Goal: Ask a question: Seek information or help from site administrators or community

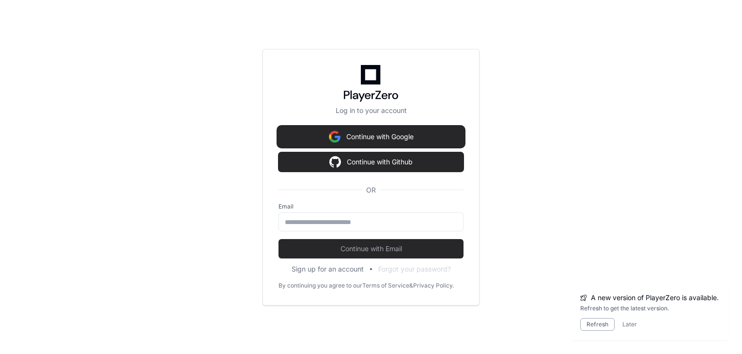
click at [368, 135] on button "Continue with Google" at bounding box center [371, 136] width 185 height 19
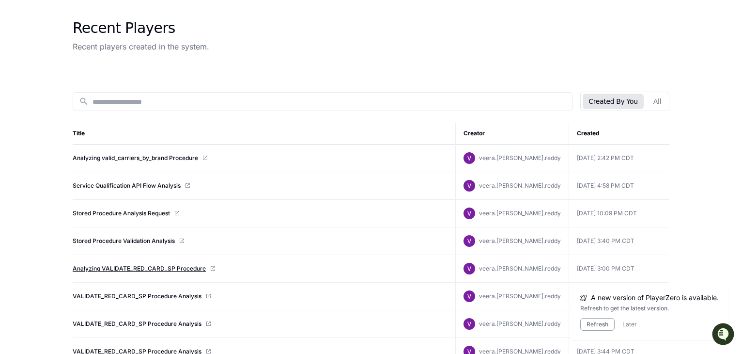
click at [189, 266] on link "Analyzing VALIDATE_RED_CARD_SP Procedure" at bounding box center [139, 269] width 133 height 8
click at [165, 269] on link "Analyzing VALIDATE_RED_CARD_SP Procedure" at bounding box center [139, 269] width 133 height 8
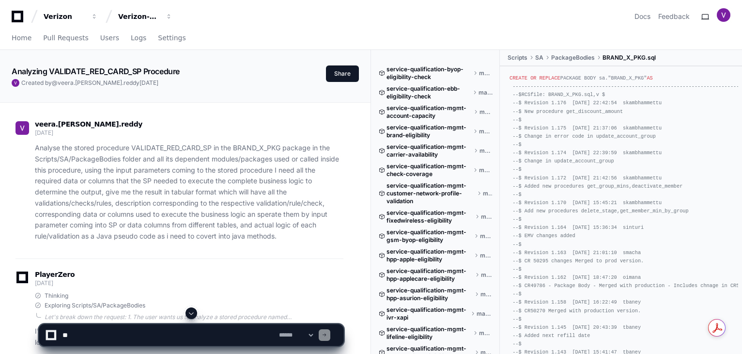
drag, startPoint x: 238, startPoint y: 205, endPoint x: 35, endPoint y: 147, distance: 211.2
click at [78, 181] on p "Analyse the stored procedure VALIDATE_RED_CARD_SP in the BRAND_X_PKG package in…" at bounding box center [189, 191] width 309 height 99
click at [35, 147] on p "Analyse the stored procedure VALIDATE_RED_CARD_SP in the BRAND_X_PKG package in…" at bounding box center [189, 191] width 309 height 99
drag, startPoint x: 35, startPoint y: 147, endPoint x: 111, endPoint y: 210, distance: 98.4
click at [111, 210] on p "Analyse the stored procedure VALIDATE_RED_CARD_SP in the BRAND_X_PKG package in…" at bounding box center [189, 191] width 309 height 99
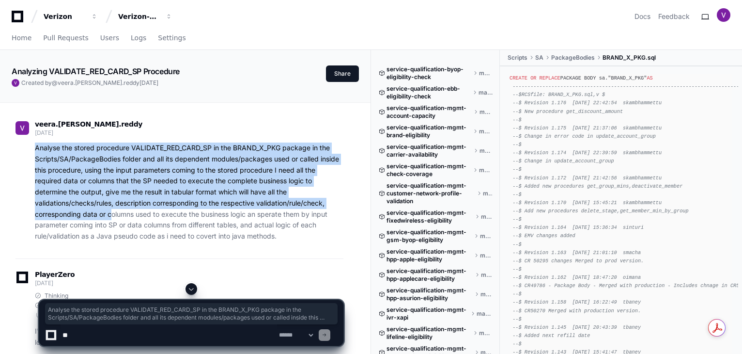
click at [277, 235] on p "Analyse the stored procedure VALIDATE_RED_CARD_SP in the BRAND_X_PKG package in…" at bounding box center [189, 191] width 309 height 99
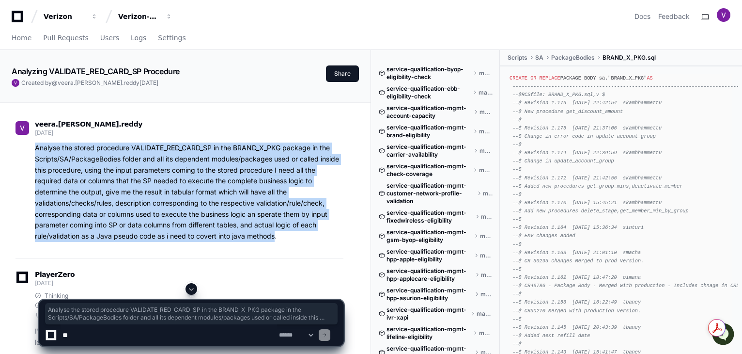
drag, startPoint x: 277, startPoint y: 235, endPoint x: 37, endPoint y: 152, distance: 254.0
click at [37, 152] on p "Analyse the stored procedure VALIDATE_RED_CARD_SP in the BRAND_X_PKG package in…" at bounding box center [189, 191] width 309 height 99
copy p "Analyse the stored procedure VALIDATE_RED_CARD_SP in the BRAND_X_PKG package in…"
click at [108, 334] on textarea at bounding box center [169, 334] width 217 height 21
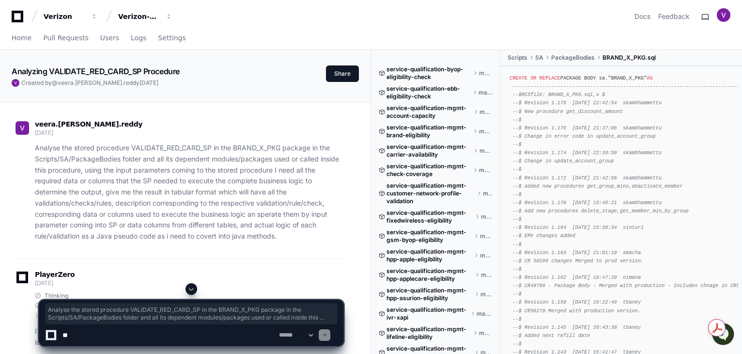
paste textarea "**********"
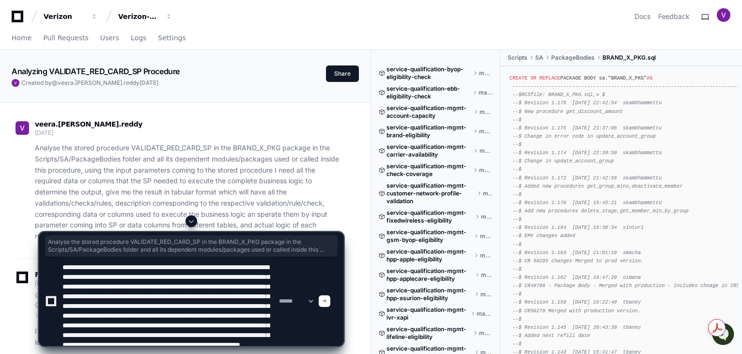
scroll to position [42, 0]
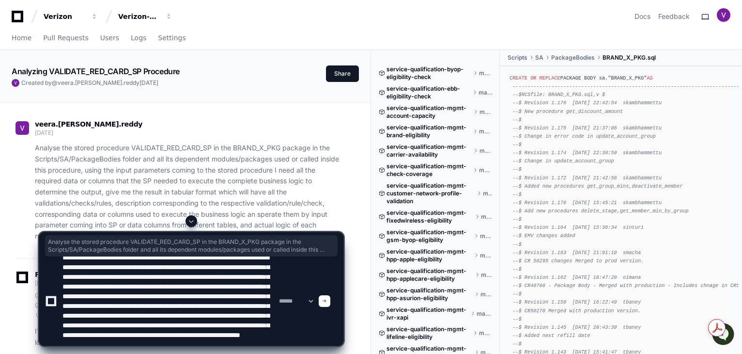
type textarea "**********"
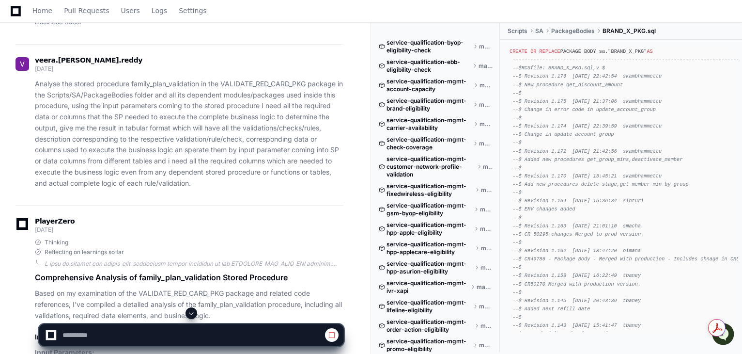
scroll to position [7452, 0]
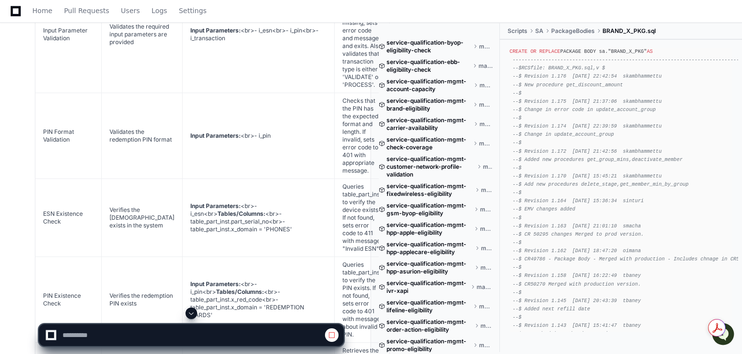
click at [192, 308] on button at bounding box center [192, 313] width 12 height 12
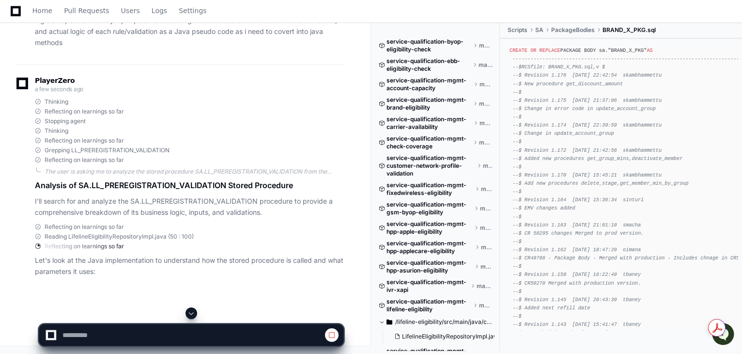
scroll to position [12286, 0]
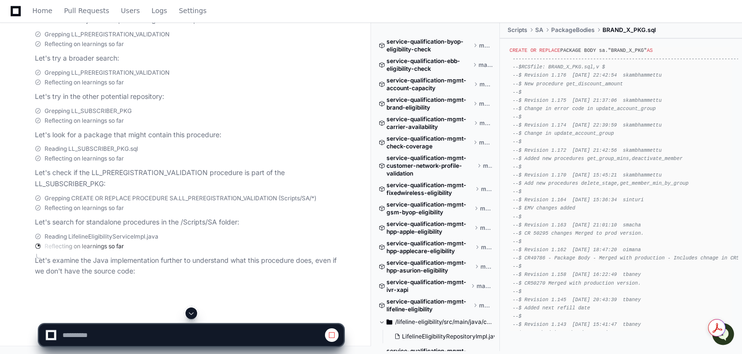
click at [190, 312] on span at bounding box center [191, 313] width 8 height 8
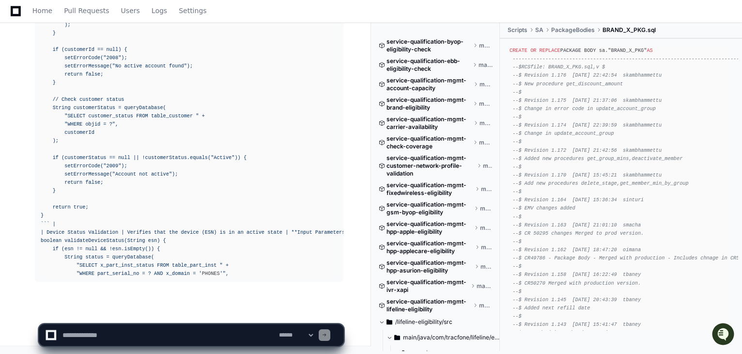
scroll to position [14801, 0]
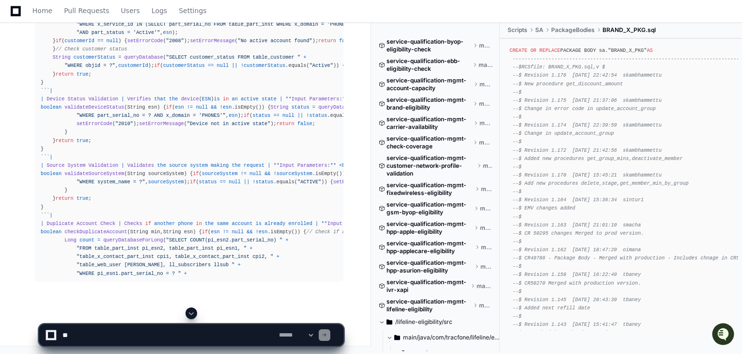
click at [188, 312] on span at bounding box center [191, 313] width 8 height 8
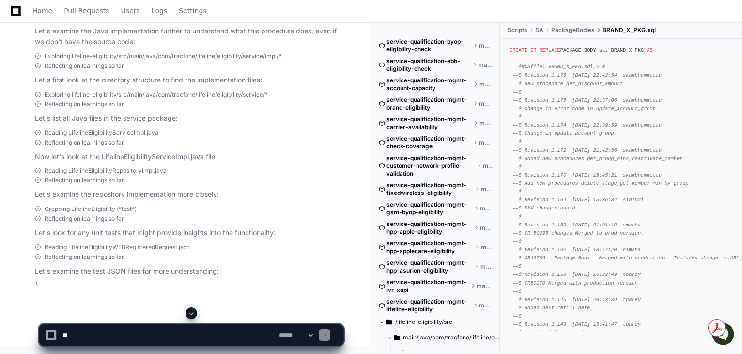
click div "| Phone Number Format Validation | Validates the MIN ( Mobile Identification Nu…"
drag, startPoint x: 65, startPoint y: 167, endPoint x: 32, endPoint y: 82, distance: 91.4
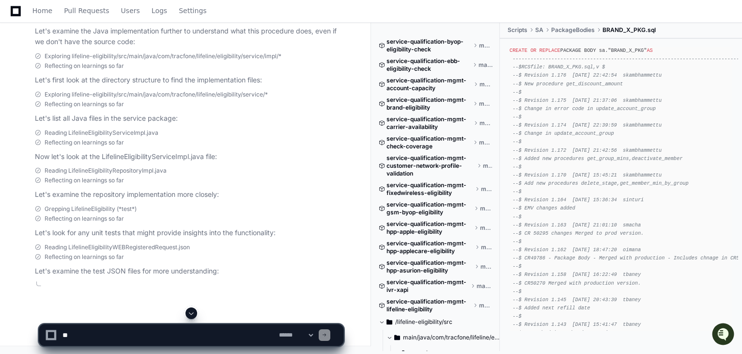
copy p "Analyse the stored procedure SA.LL_PREREGISTRATION_VALIDATION in the Scripts/SA…"
click at [119, 334] on textarea at bounding box center [169, 334] width 217 height 21
paste textarea "**********"
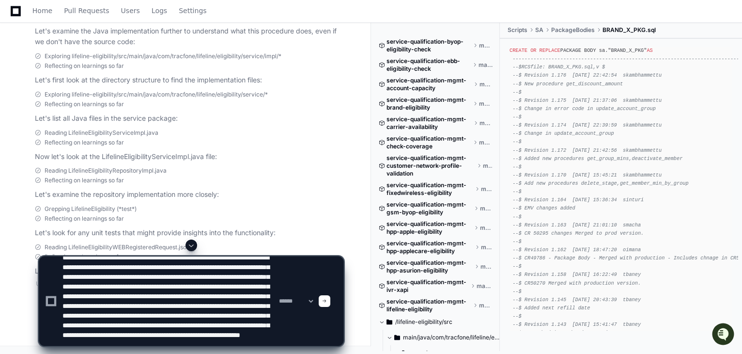
scroll to position [13, 0]
click at [84, 312] on textarea at bounding box center [169, 300] width 217 height 89
drag, startPoint x: 145, startPoint y: 311, endPoint x: 249, endPoint y: 312, distance: 103.7
click at [249, 312] on textarea at bounding box center [169, 300] width 217 height 89
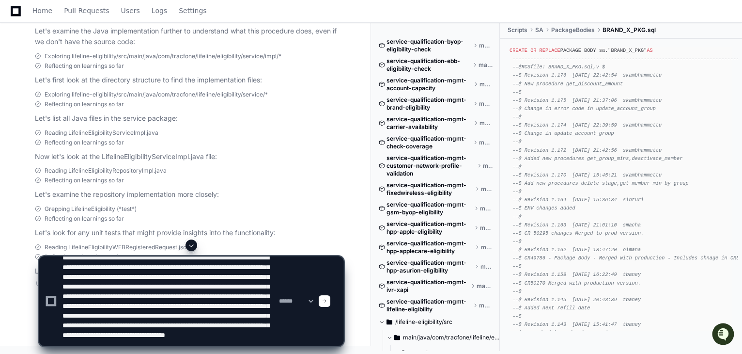
drag, startPoint x: 151, startPoint y: 324, endPoint x: 151, endPoint y: 334, distance: 9.7
click at [151, 334] on textarea at bounding box center [169, 300] width 217 height 89
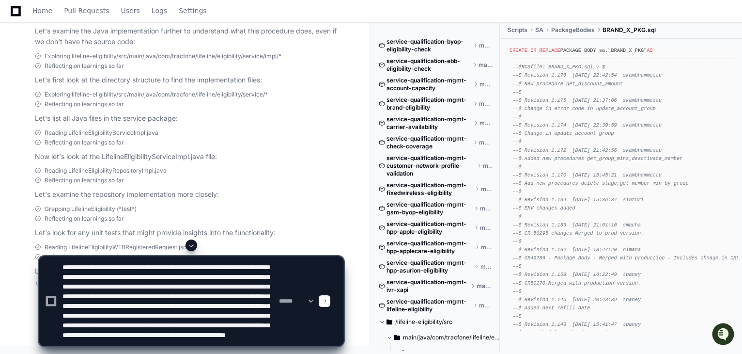
scroll to position [39, 0]
type textarea "**********"
click at [330, 303] on div at bounding box center [325, 301] width 12 height 12
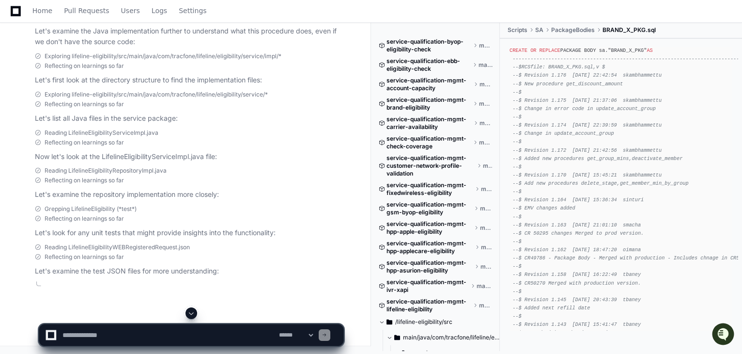
scroll to position [0, 0]
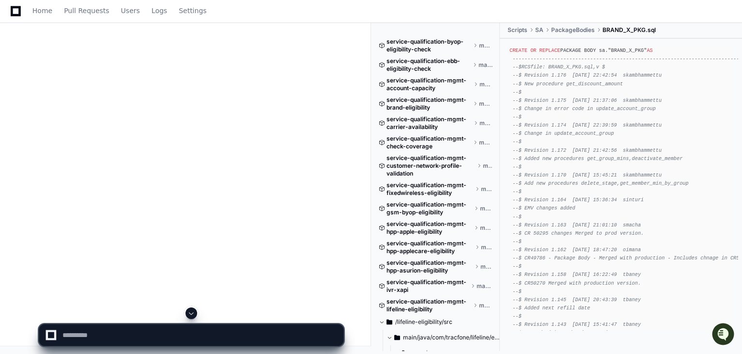
click div "veera.[PERSON_NAME].reddy [DATE] Analyse the stored procedure family_plan_valid…"
